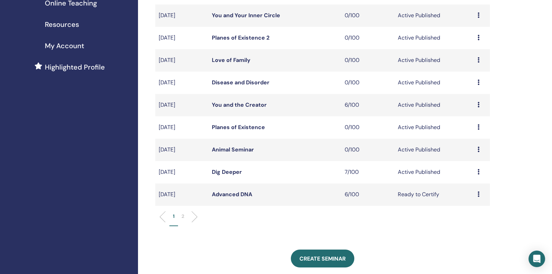
scroll to position [138, 0]
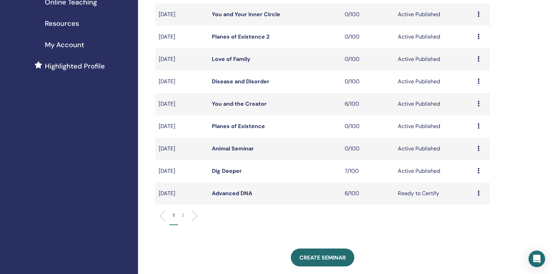
click at [229, 175] on link "Dig Deeper" at bounding box center [227, 171] width 30 height 7
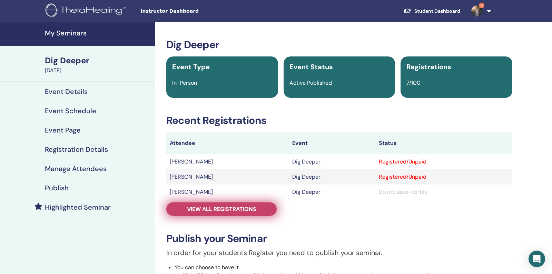
click at [243, 210] on span "View all registrations" at bounding box center [221, 209] width 69 height 7
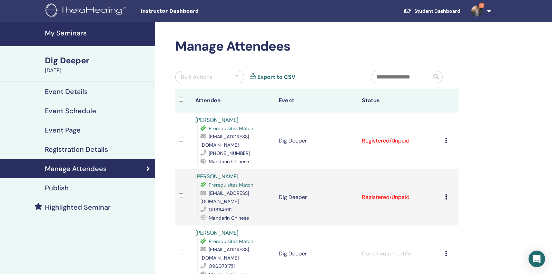
click at [447, 137] on div "Cancel Registration Do not auto-certify Mark as Paid Mark as Unpaid Mark as Abs…" at bounding box center [450, 141] width 10 height 8
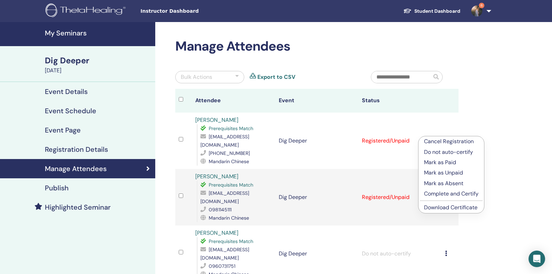
click at [449, 194] on p "Complete and Certify" at bounding box center [451, 194] width 54 height 8
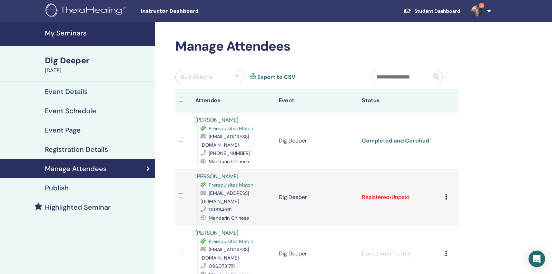
click at [444, 184] on td "Cancel Registration Do not auto-certify Mark as Paid Mark as Unpaid Mark as Abs…" at bounding box center [449, 197] width 17 height 57
click at [445, 194] on icon at bounding box center [446, 197] width 2 height 6
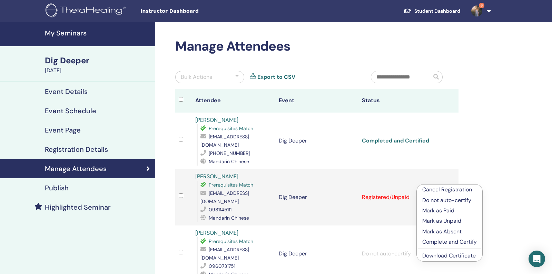
click at [447, 243] on p "Complete and Certify" at bounding box center [449, 242] width 54 height 8
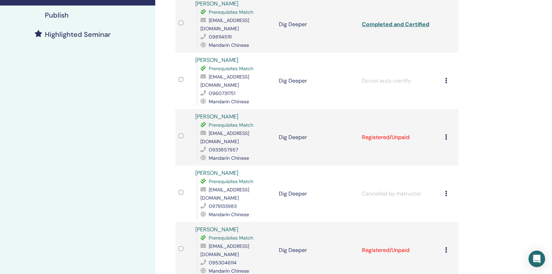
scroll to position [180, 0]
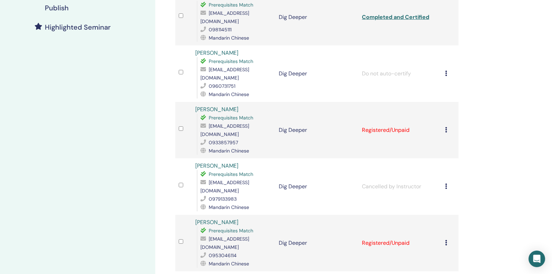
click at [445, 127] on icon at bounding box center [446, 130] width 2 height 6
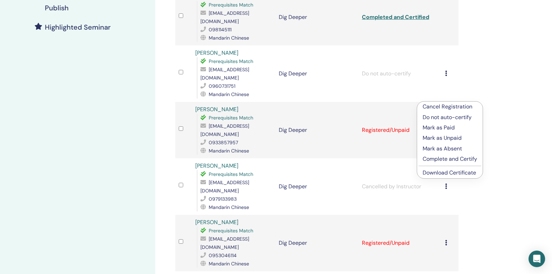
click at [443, 160] on p "Complete and Certify" at bounding box center [449, 159] width 54 height 8
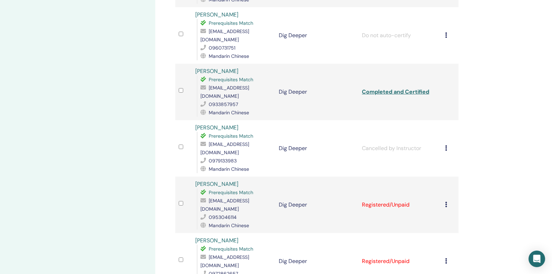
scroll to position [222, 0]
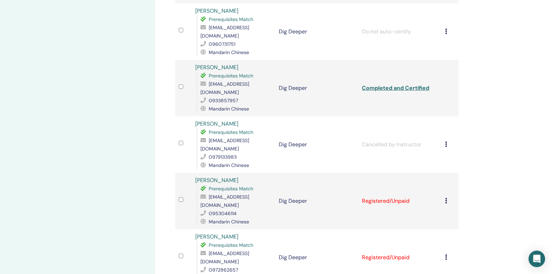
click at [446, 198] on icon at bounding box center [446, 201] width 2 height 6
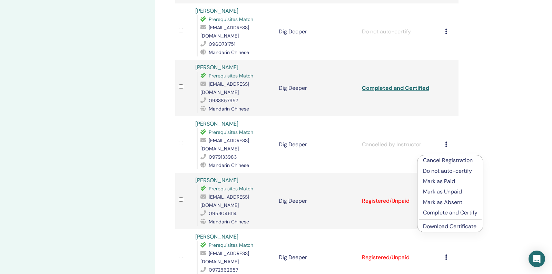
click at [429, 211] on p "Complete and Certify" at bounding box center [450, 213] width 54 height 8
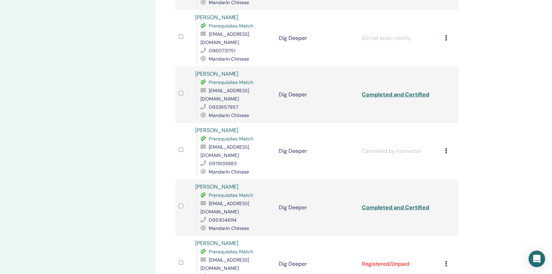
scroll to position [219, 0]
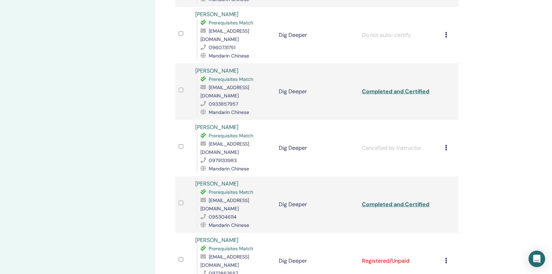
click at [443, 233] on td "Cancel Registration Do not auto-certify Mark as Paid Mark as Unpaid Mark as Abs…" at bounding box center [449, 261] width 17 height 57
click at [445, 258] on icon at bounding box center [446, 261] width 2 height 6
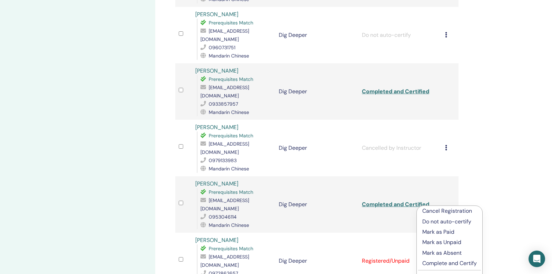
click at [435, 263] on p "Complete and Certify" at bounding box center [449, 264] width 54 height 8
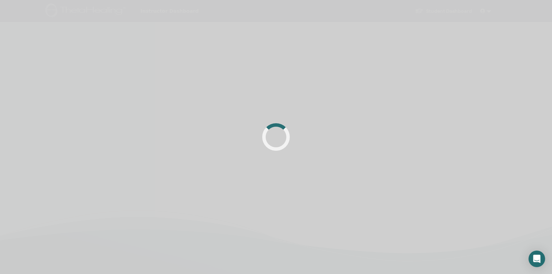
scroll to position [164, 0]
